Goal: Check status: Check status

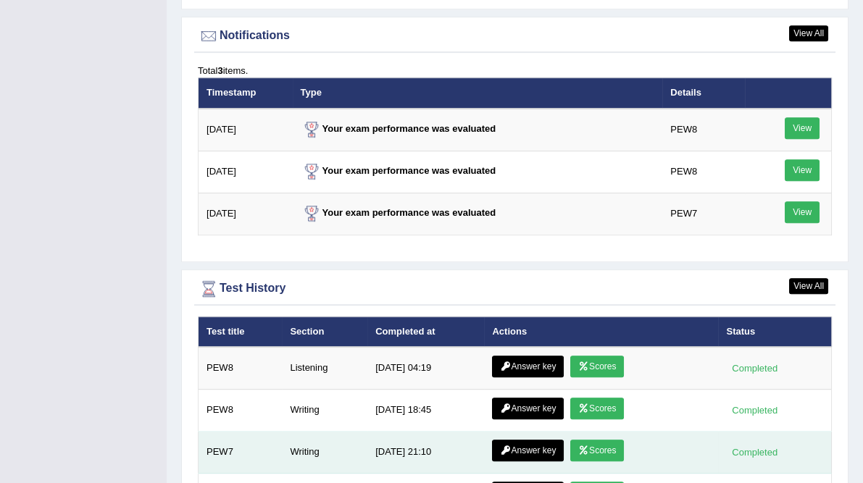
scroll to position [1858, 0]
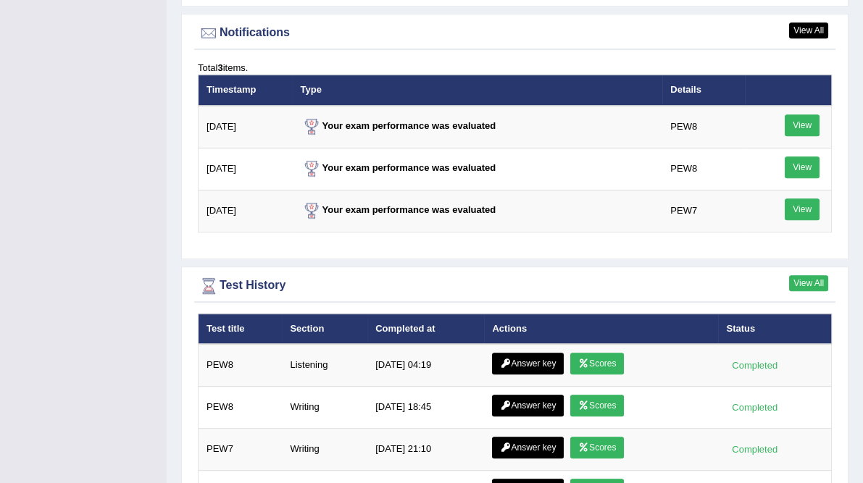
click at [818, 275] on link "View All" at bounding box center [808, 283] width 39 height 16
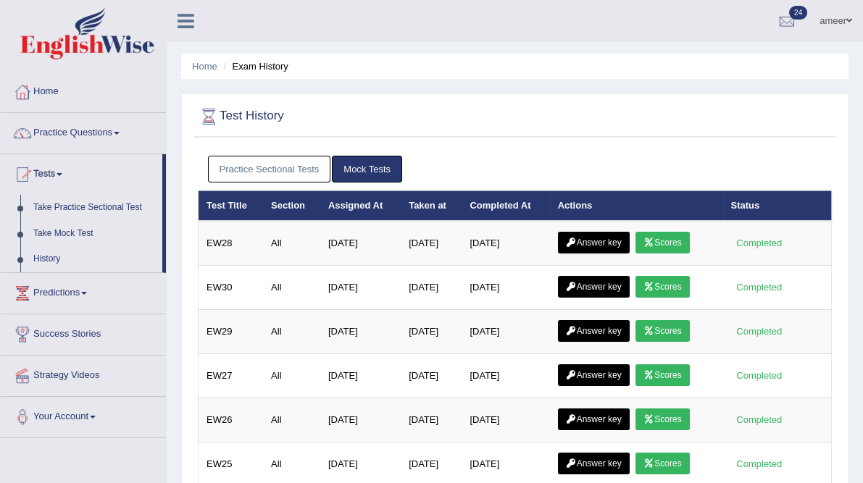
click at [256, 163] on link "Practice Sectional Tests" at bounding box center [269, 169] width 123 height 27
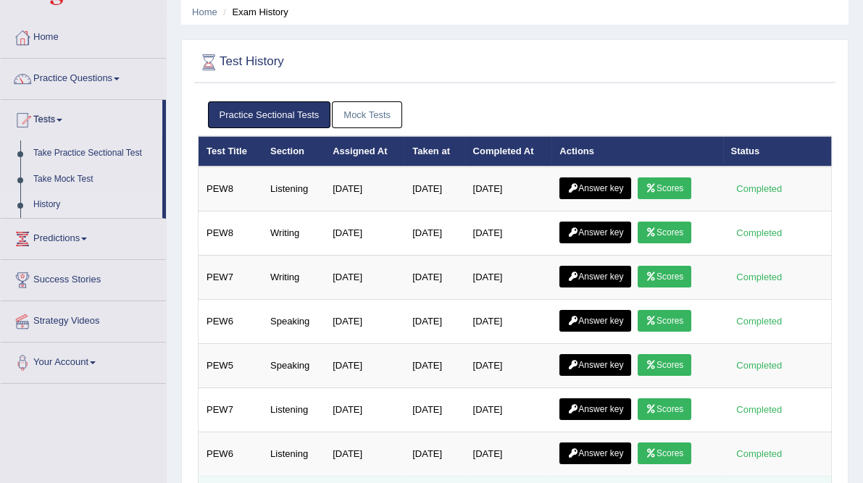
scroll to position [58, 0]
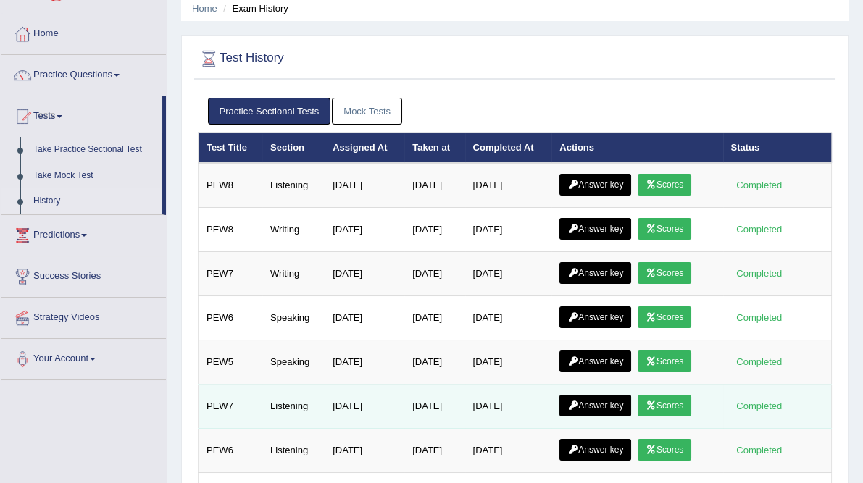
click at [657, 395] on link "Scores" at bounding box center [664, 406] width 54 height 22
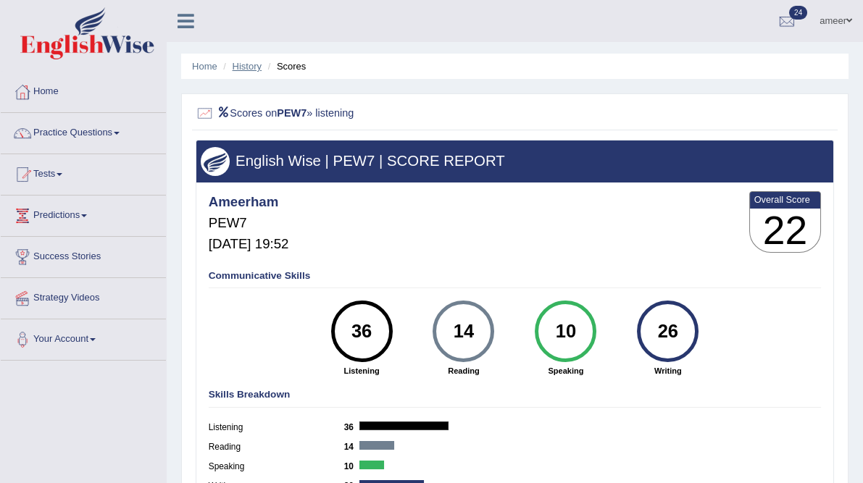
click at [232, 69] on li "History" at bounding box center [240, 66] width 42 height 14
click at [237, 69] on link "History" at bounding box center [246, 66] width 29 height 11
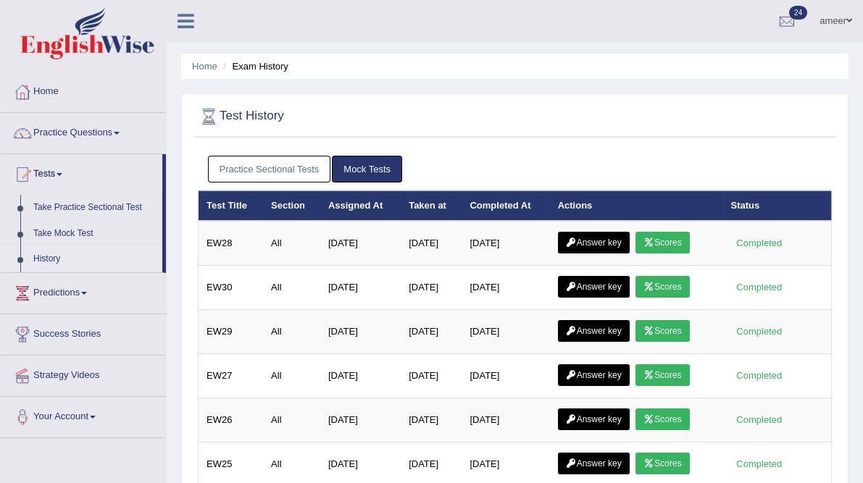
click at [240, 168] on link "Practice Sectional Tests" at bounding box center [269, 169] width 123 height 27
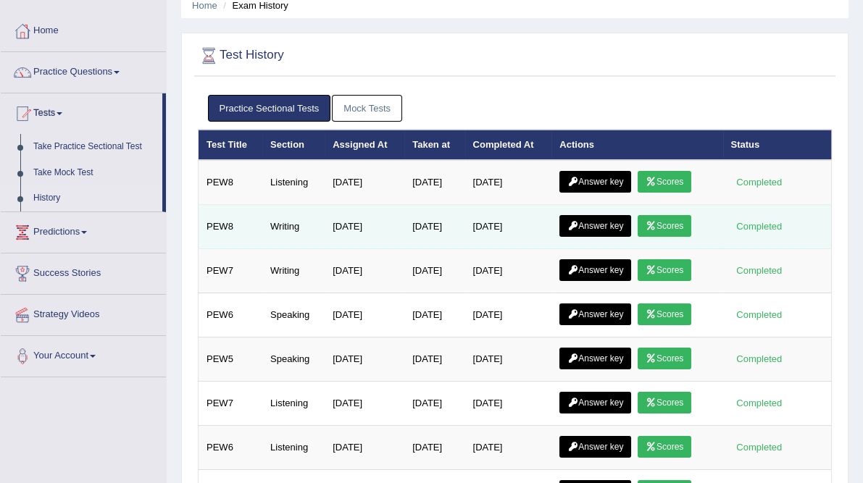
scroll to position [174, 0]
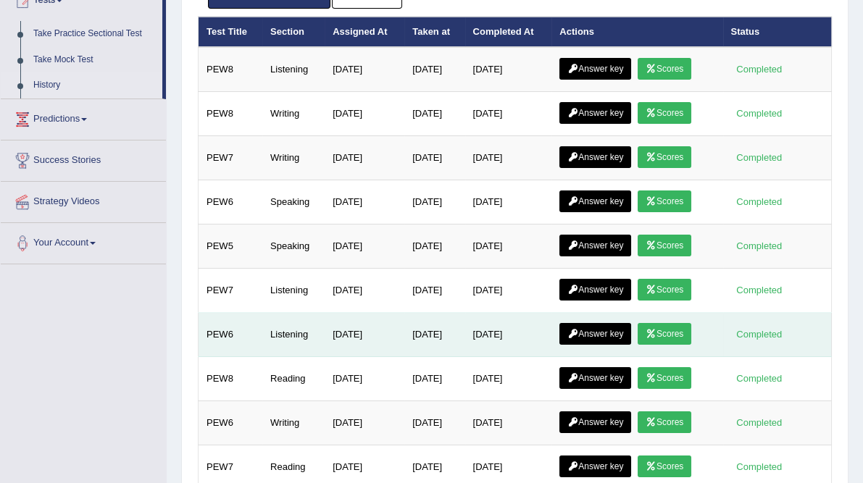
click at [676, 323] on link "Scores" at bounding box center [664, 334] width 54 height 22
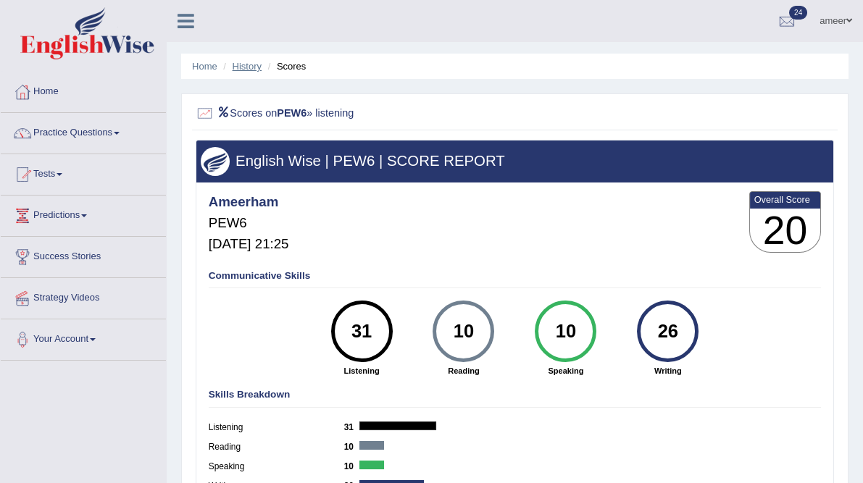
click at [244, 70] on link "History" at bounding box center [246, 66] width 29 height 11
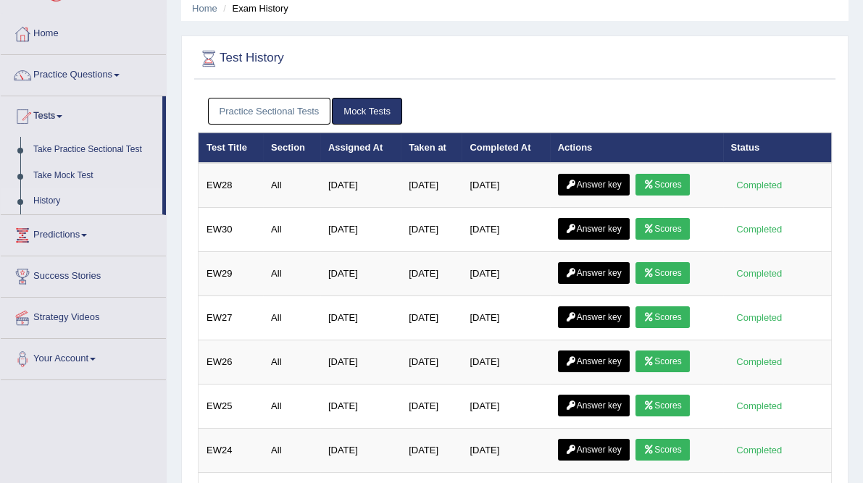
click at [332, 109] on link "Mock Tests" at bounding box center [367, 111] width 70 height 27
click at [306, 109] on link "Practice Sectional Tests" at bounding box center [269, 111] width 123 height 27
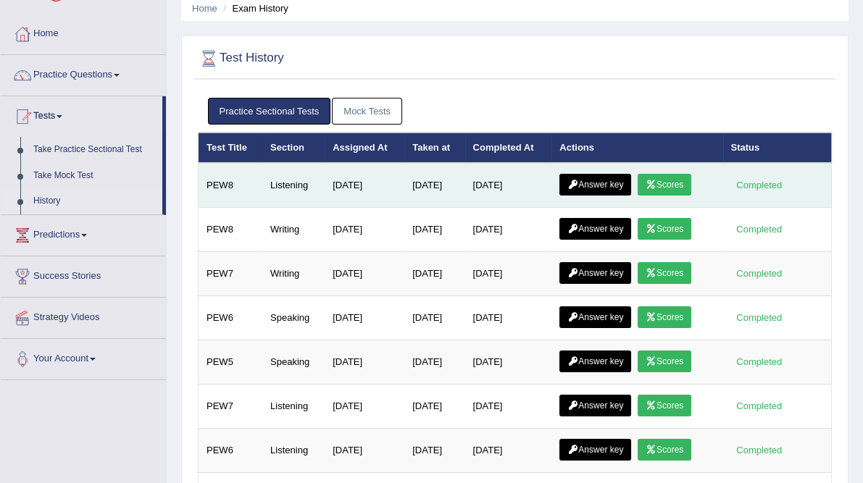
click at [656, 180] on icon at bounding box center [650, 184] width 11 height 9
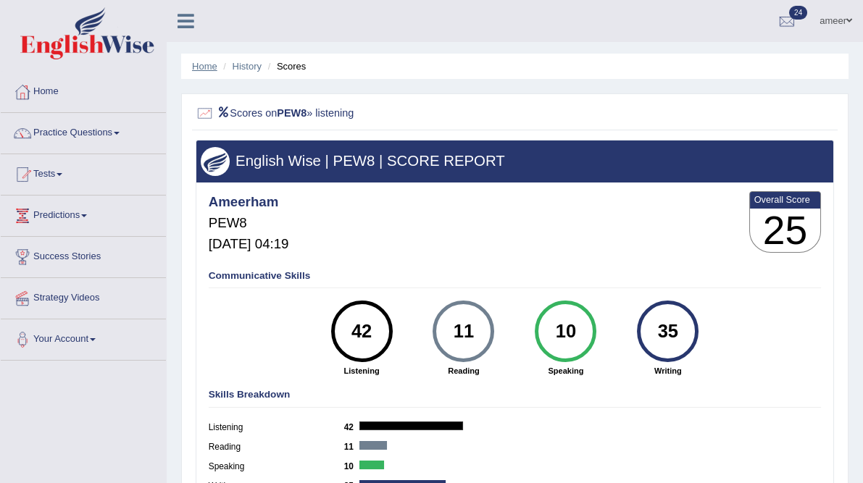
click at [214, 70] on link "Home" at bounding box center [204, 66] width 25 height 11
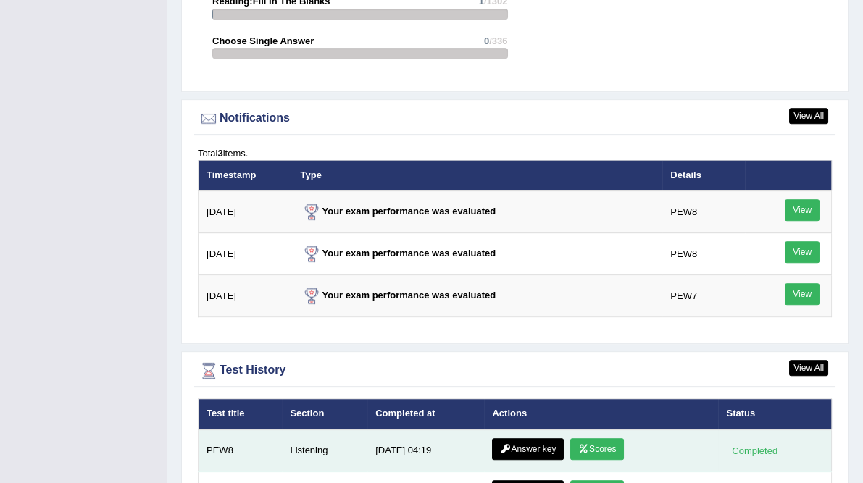
click at [542, 438] on link "Answer key" at bounding box center [528, 449] width 72 height 22
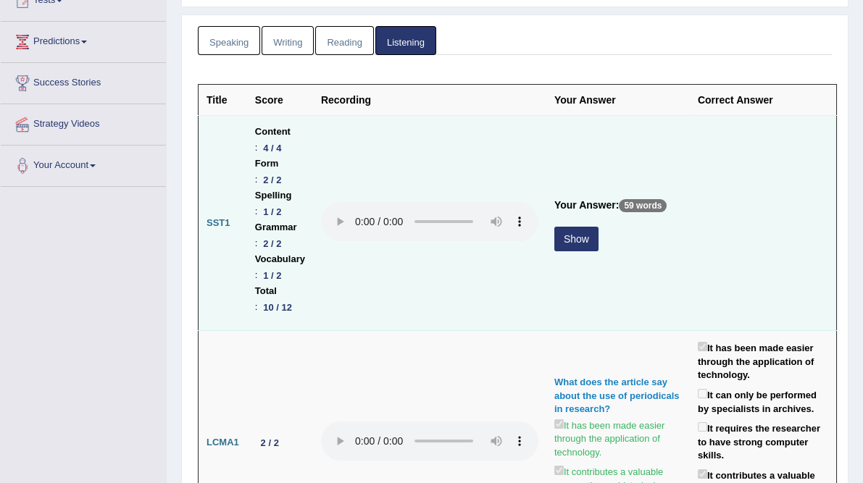
click at [571, 242] on button "Show" at bounding box center [576, 239] width 44 height 25
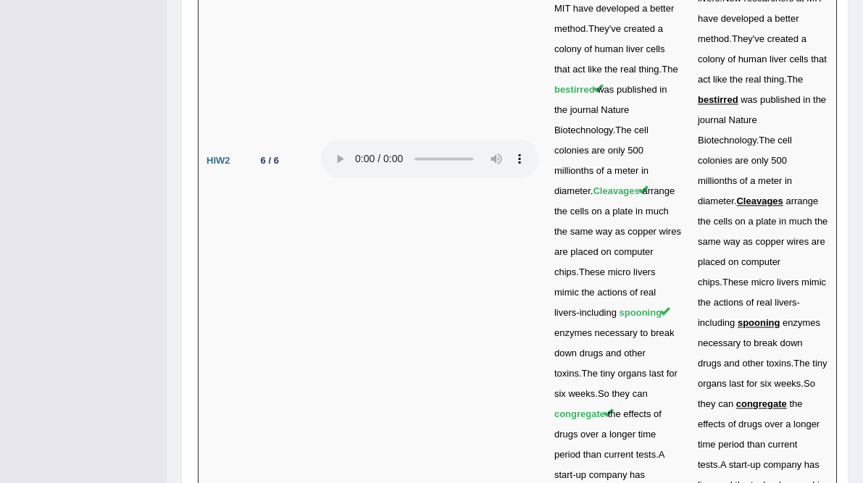
scroll to position [4888, 0]
